Goal: Find specific fact: Find specific fact

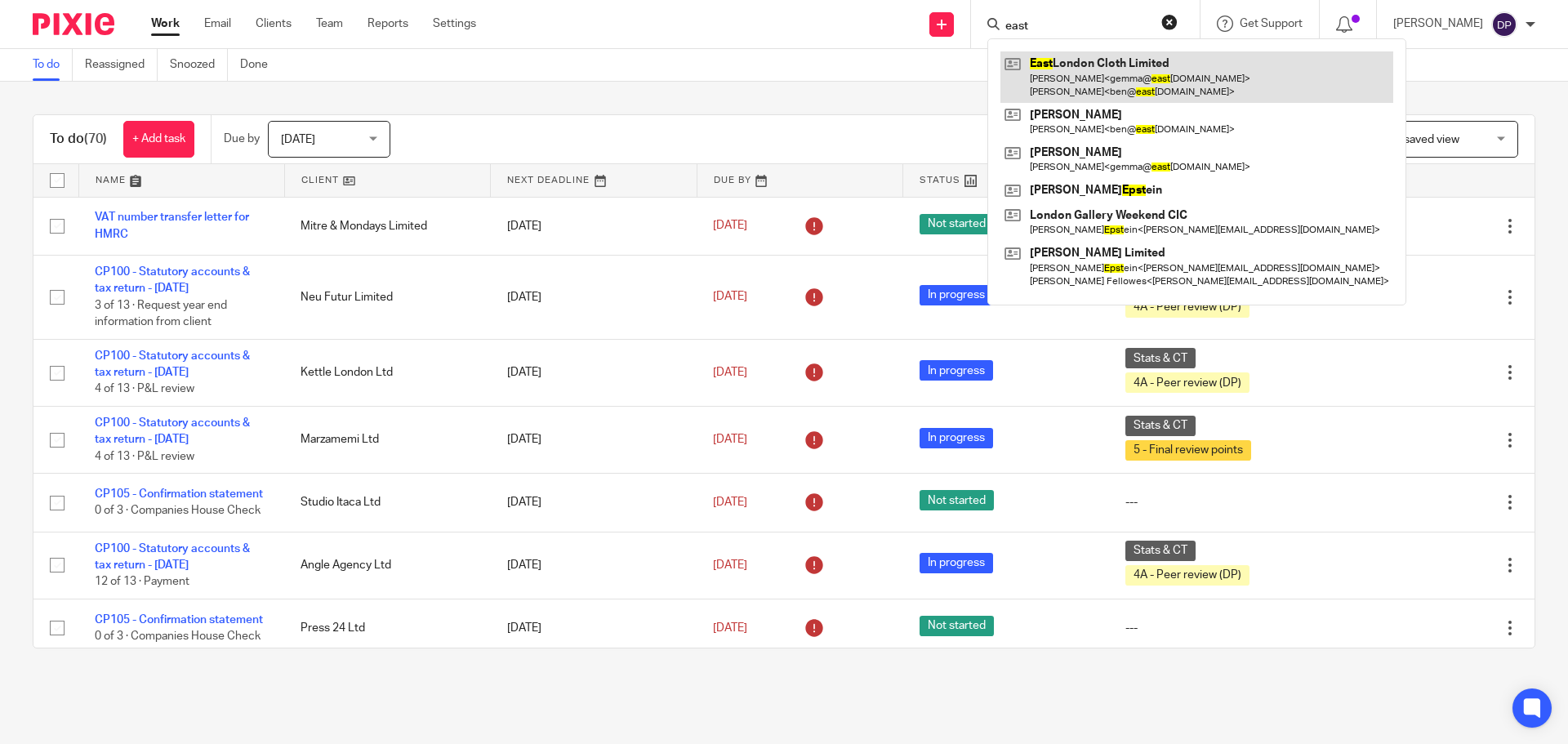
type input "east"
click at [1152, 75] on link at bounding box center [1196, 77] width 392 height 51
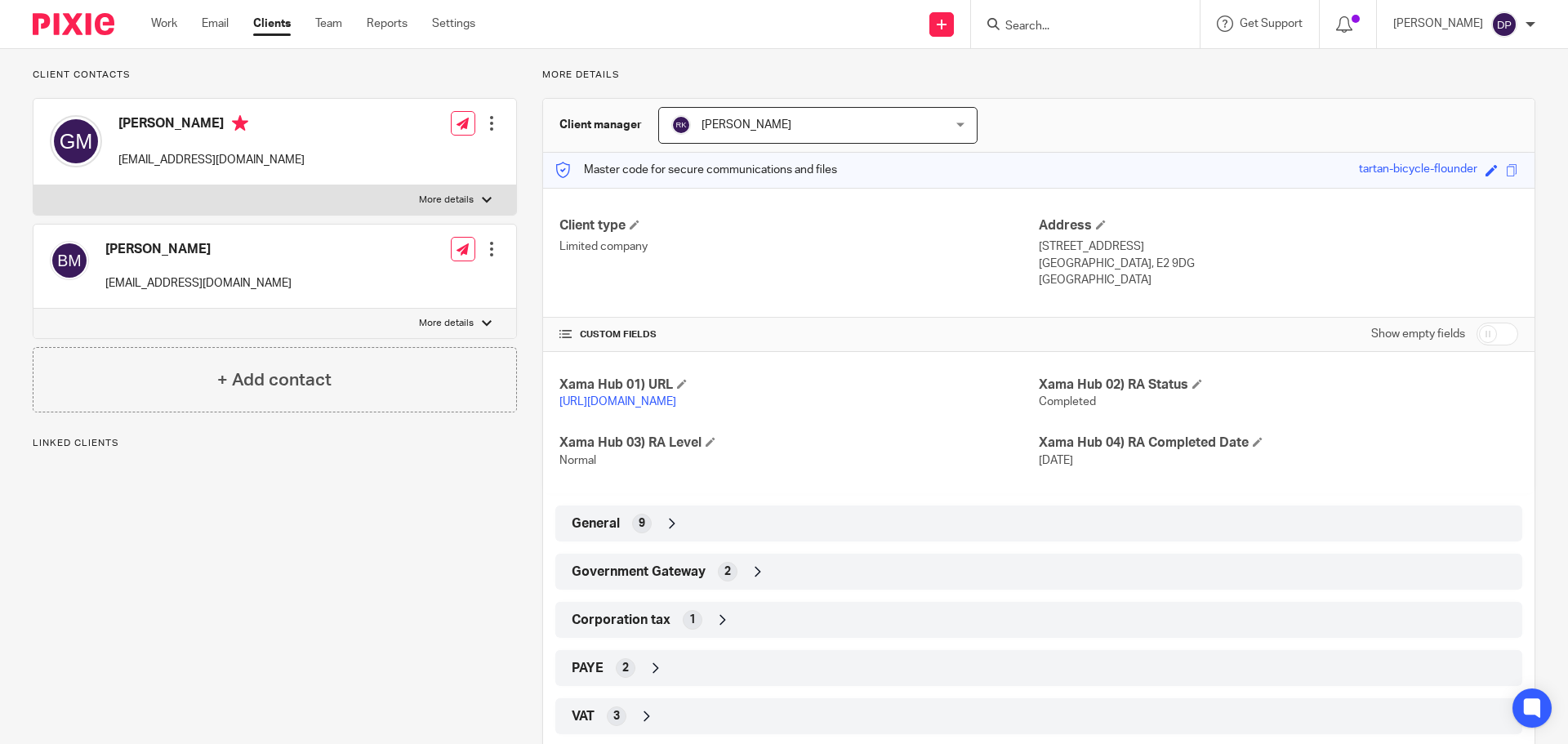
scroll to position [164, 0]
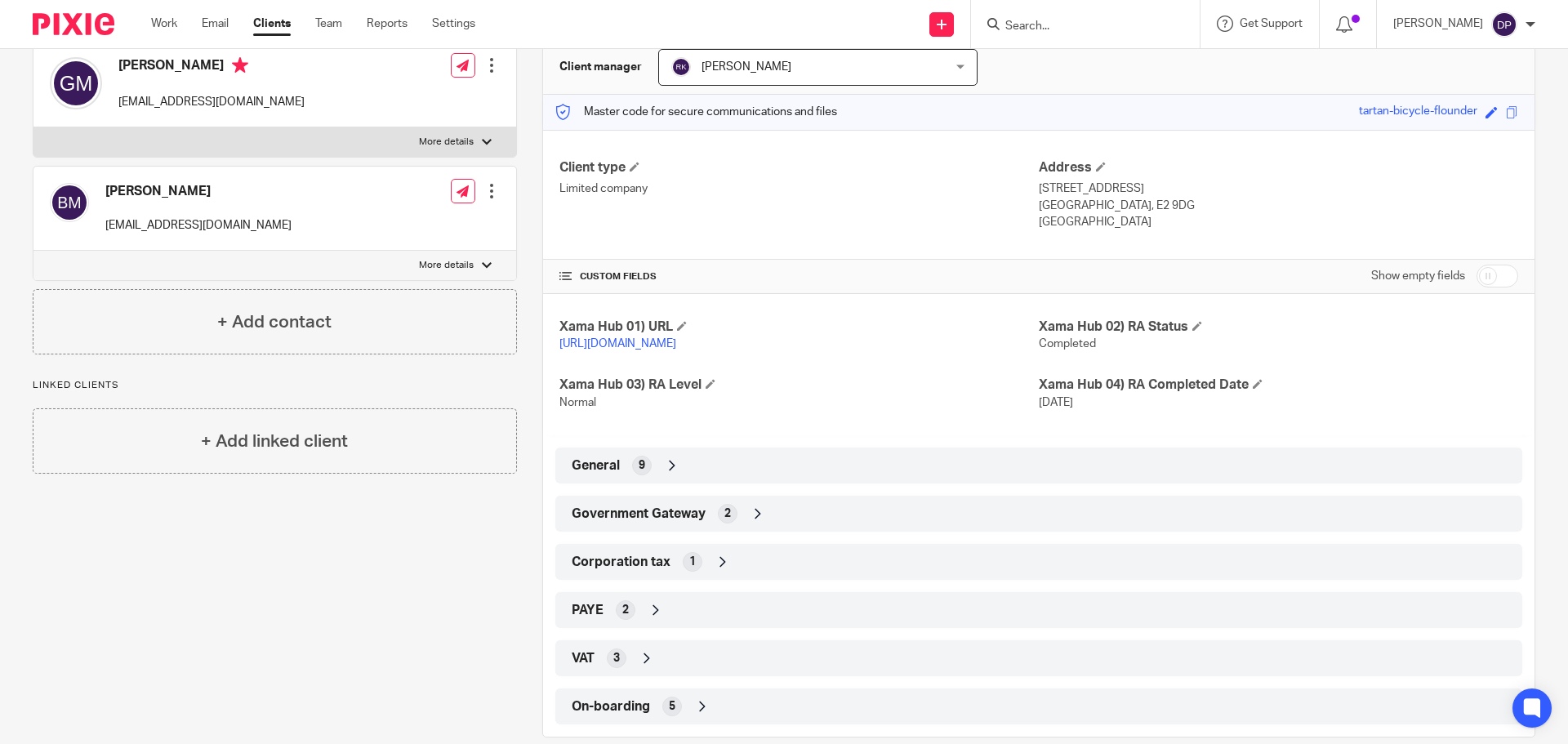
click at [725, 522] on span "2" at bounding box center [728, 513] width 7 height 16
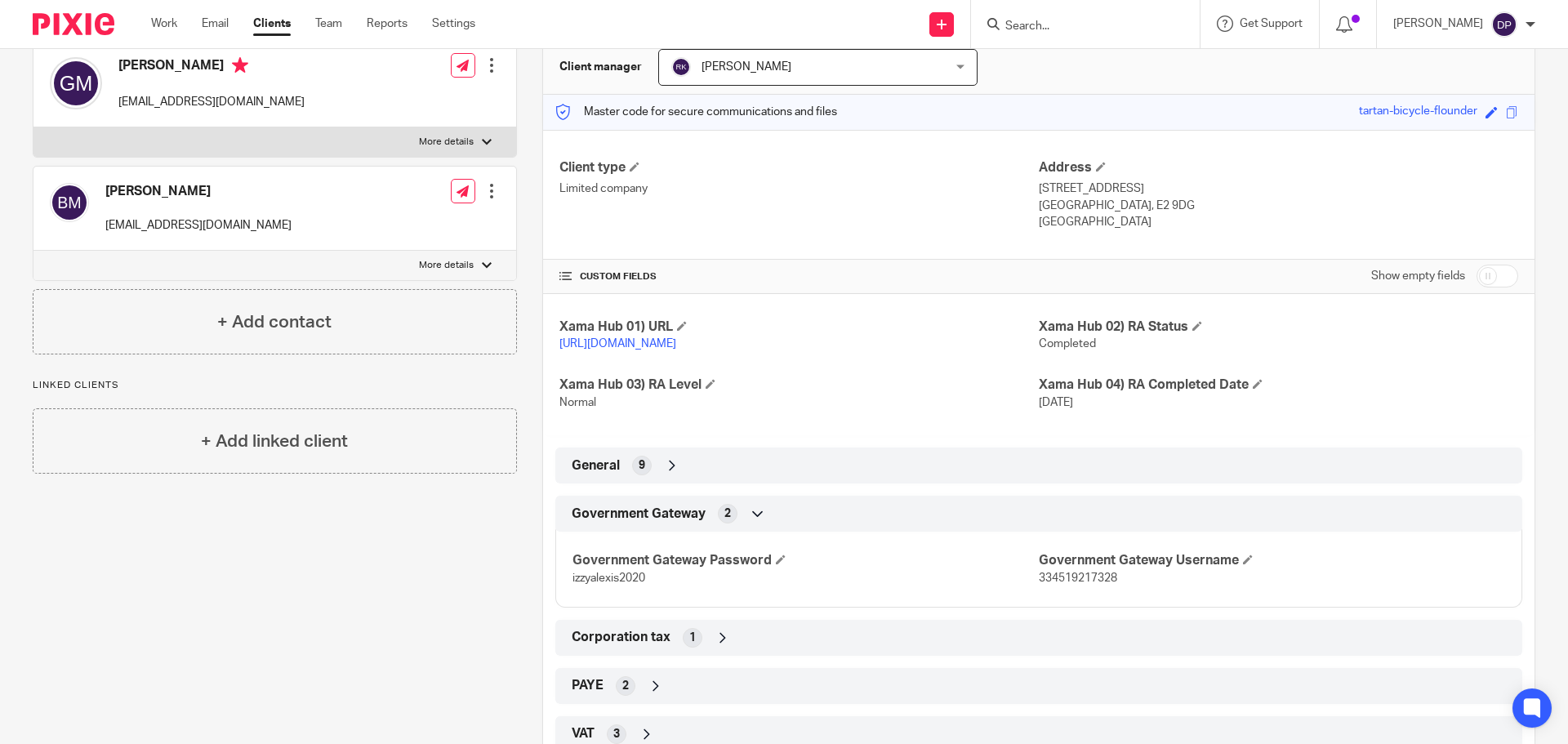
click at [1074, 584] on span "334519217328" at bounding box center [1077, 578] width 78 height 11
copy span "334519217328"
click at [601, 584] on span "izzyalexis2020" at bounding box center [608, 578] width 72 height 11
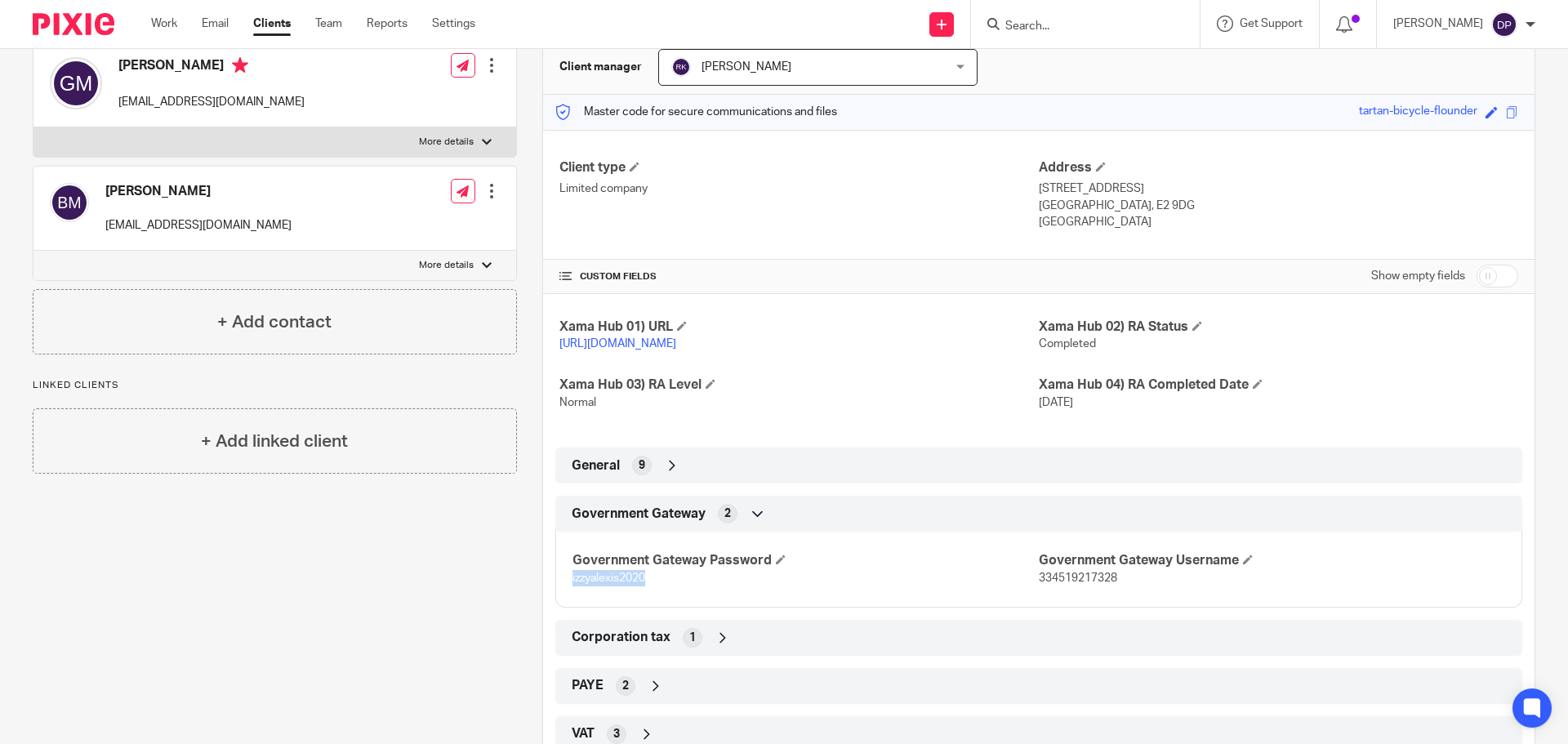
copy span "izzyalexis2020"
